Goal: Task Accomplishment & Management: Use online tool/utility

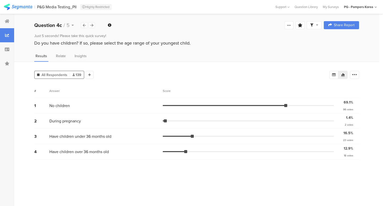
click at [91, 26] on icon at bounding box center [91, 25] width 3 height 3
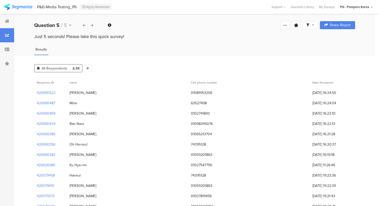
click at [91, 26] on icon at bounding box center [91, 25] width 3 height 3
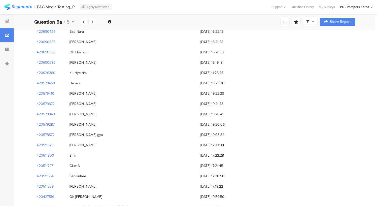
scroll to position [192, 0]
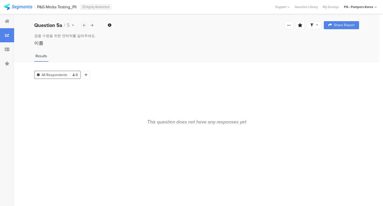
click at [82, 24] on div at bounding box center [84, 25] width 7 height 6
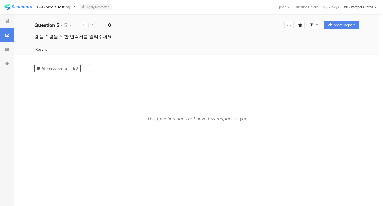
click at [92, 26] on icon at bounding box center [91, 25] width 3 height 3
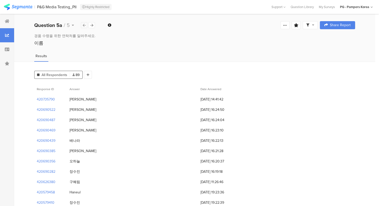
click at [86, 25] on div at bounding box center [84, 25] width 7 height 6
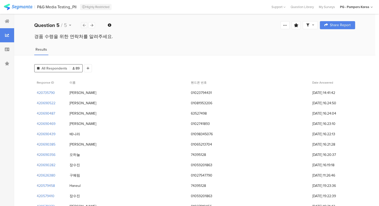
click at [86, 25] on div at bounding box center [84, 25] width 7 height 6
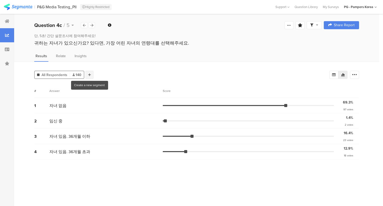
click at [89, 74] on icon at bounding box center [89, 75] width 3 height 4
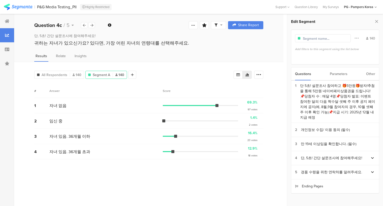
click at [340, 77] on div "Parameters" at bounding box center [339, 74] width 18 height 13
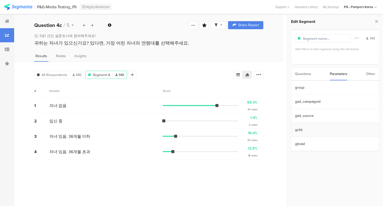
click at [314, 130] on section "gclid" at bounding box center [335, 130] width 88 height 14
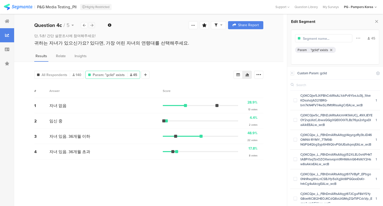
click at [92, 25] on icon at bounding box center [91, 25] width 3 height 3
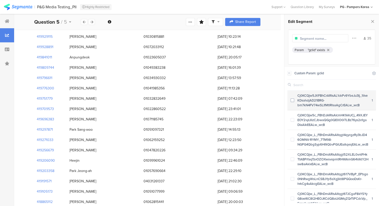
drag, startPoint x: 297, startPoint y: 95, endPoint x: 359, endPoint y: 105, distance: 62.2
click at [359, 105] on div "Cj0KCQjw5JXFBhCrARIsAL1ckPv9YbeJu3Ij_1iIveKDsalvzjAD21BRG-bm7kN4FV74wSLIfMtlRls…" at bounding box center [333, 100] width 78 height 14
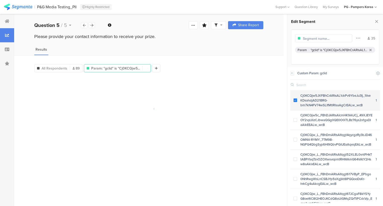
copy div "Cj0KCQjw5JXFBhCrARIsAL1ckPv9YbeJu3Ij_1iIveKDsalvzjAD21BRG-bm7kN4FV74wSLIfMtlRls…"
click at [296, 101] on span at bounding box center [296, 101] width 4 height 4
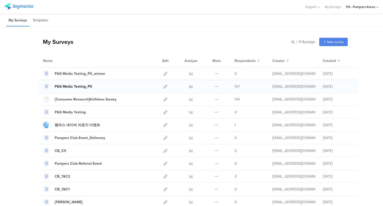
click at [68, 85] on div "P&G Media Testing_PII" at bounding box center [73, 86] width 37 height 5
